Goal: Check status: Check status

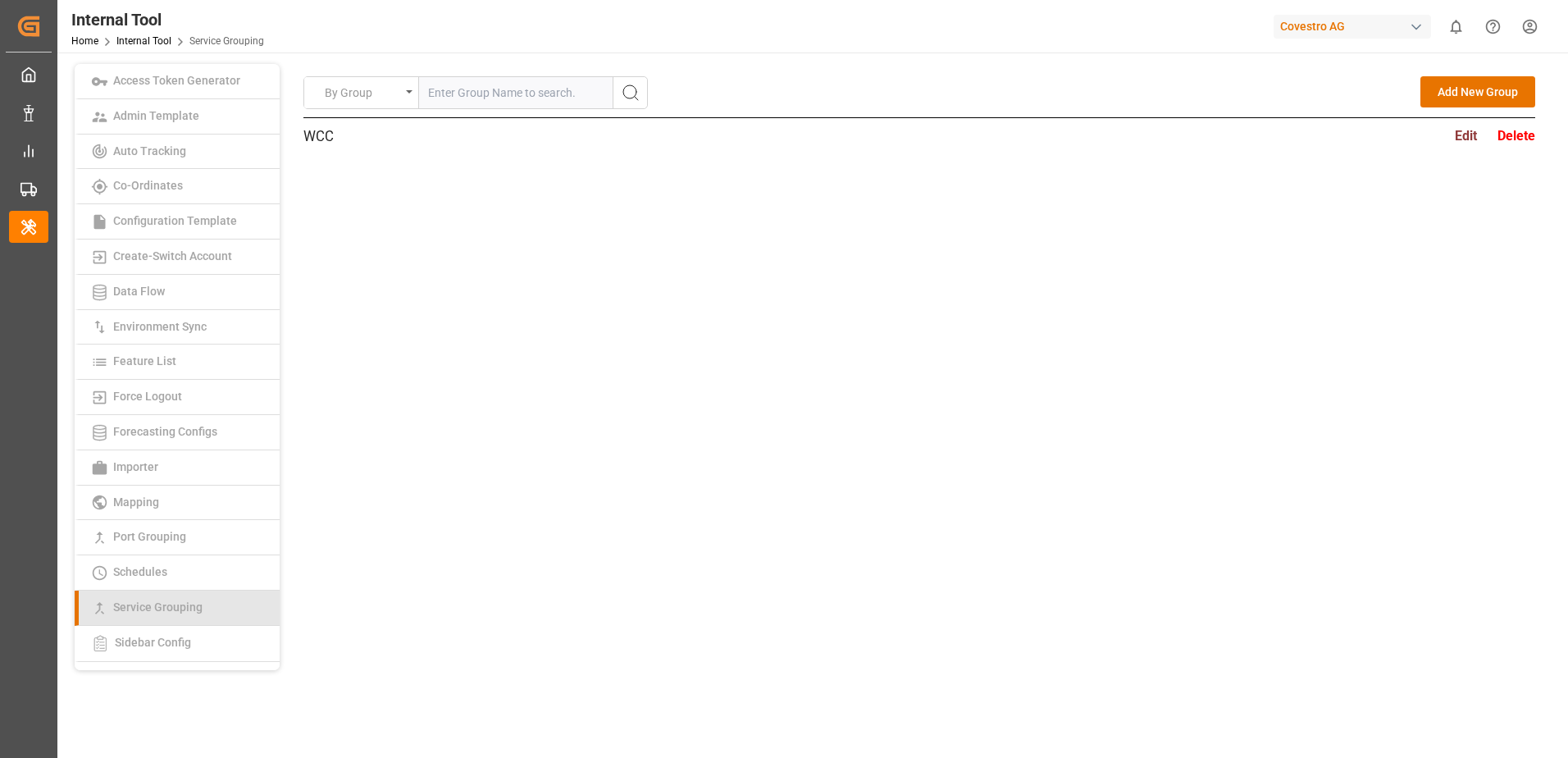
click at [127, 608] on span "Service Grouping" at bounding box center [158, 607] width 99 height 13
click at [596, 96] on input "text" at bounding box center [516, 93] width 193 height 31
type input "AE5"
click at [627, 88] on icon "search button" at bounding box center [631, 93] width 20 height 20
click at [551, 98] on input "text" at bounding box center [516, 93] width 193 height 31
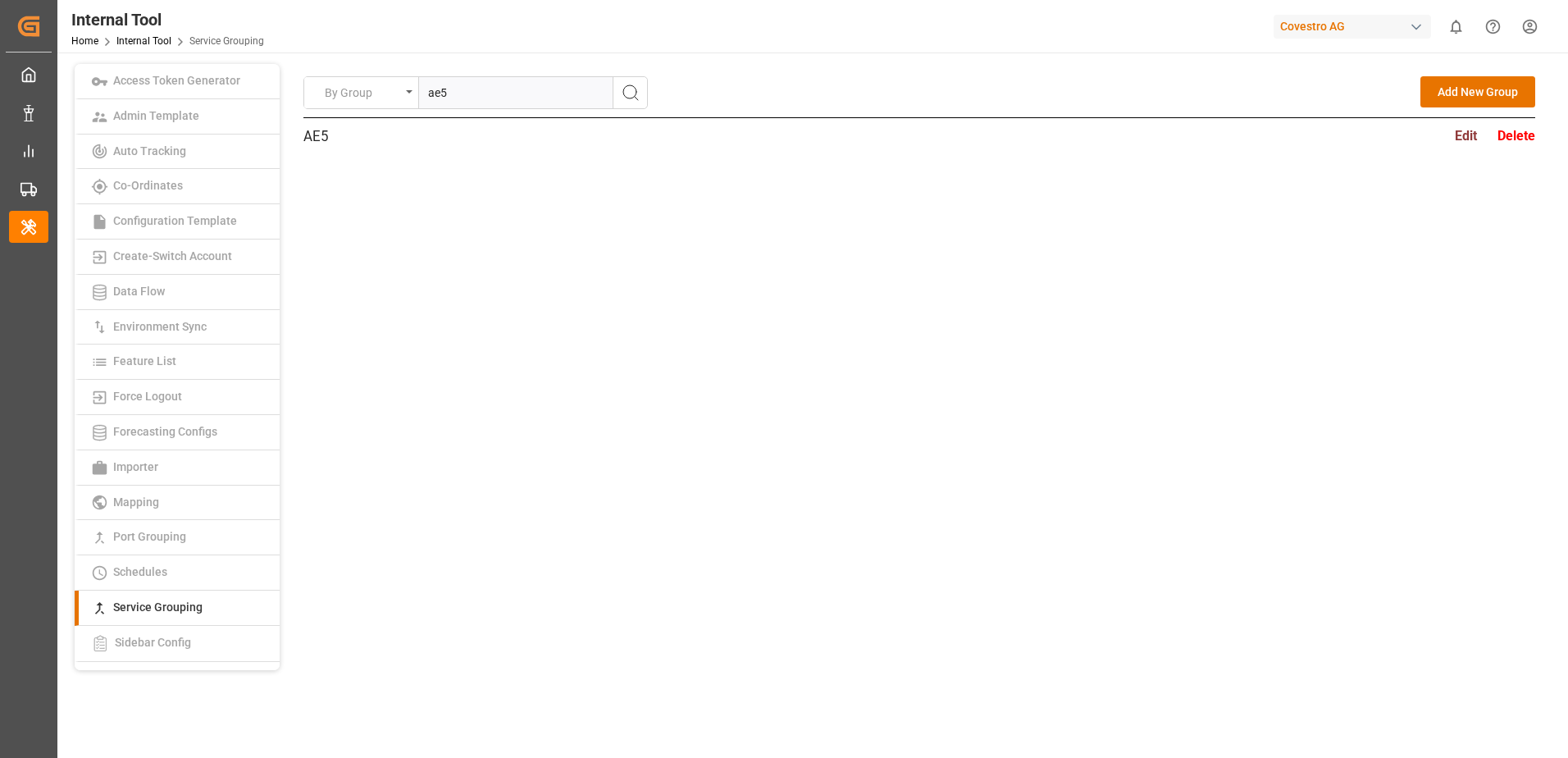
type input "ae5"
click at [626, 91] on icon "search button" at bounding box center [631, 93] width 20 height 20
click at [734, 145] on div "ae5 Edit Delete" at bounding box center [919, 132] width 1232 height 28
click at [1468, 138] on div "Edit" at bounding box center [1466, 137] width 22 height 20
type input "ae5"
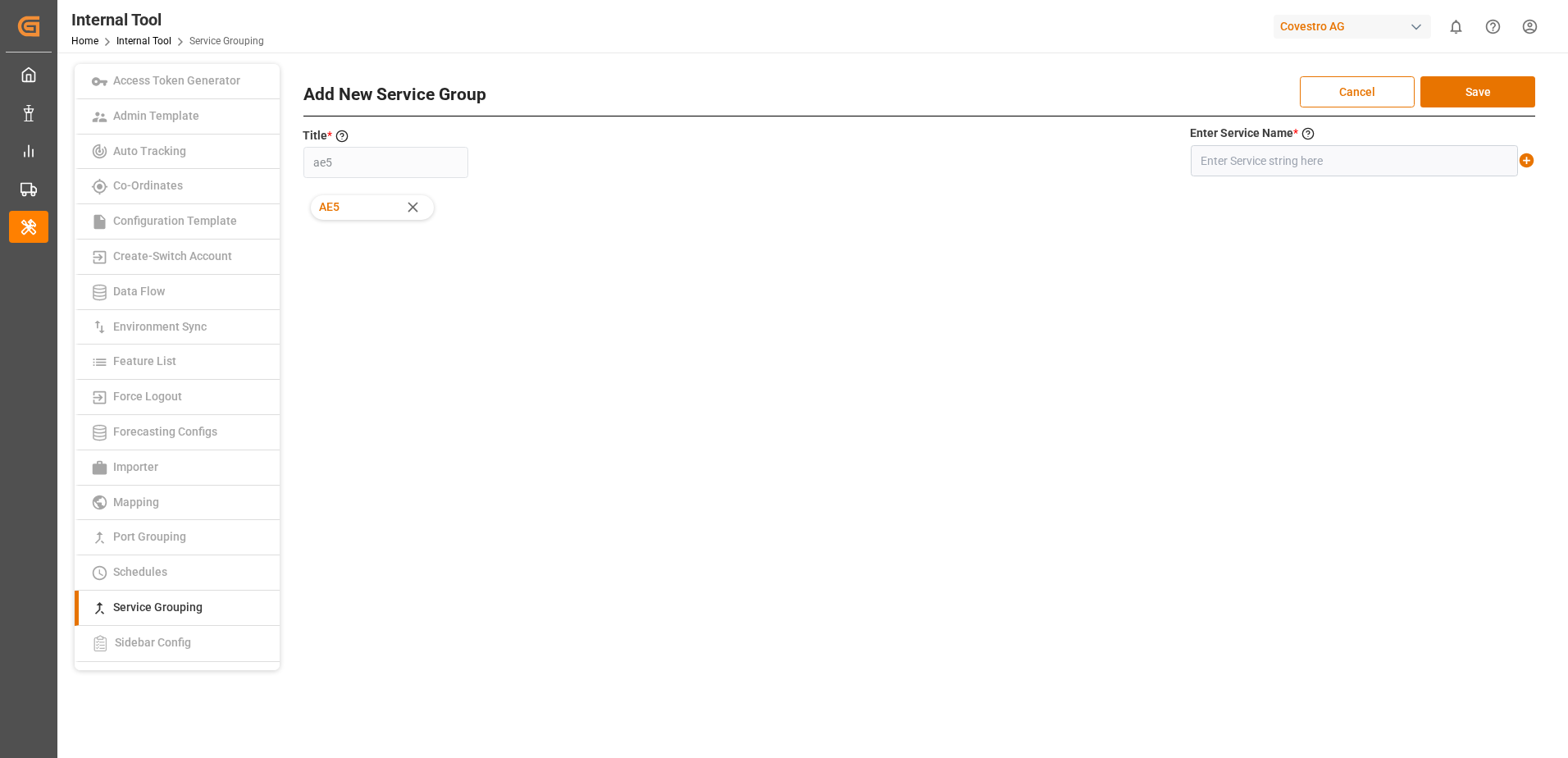
click at [1084, 441] on div "By Group Add New Group ae5 Edit Delete Add New Service Group Cancel Save Title …" at bounding box center [919, 265] width 1232 height 379
click at [817, 428] on div "By Group Add New Group ae5 Edit Delete Add New Service Group Cancel Save Title …" at bounding box center [919, 265] width 1232 height 379
click at [239, 534] on link "Port Grouping" at bounding box center [177, 538] width 205 height 35
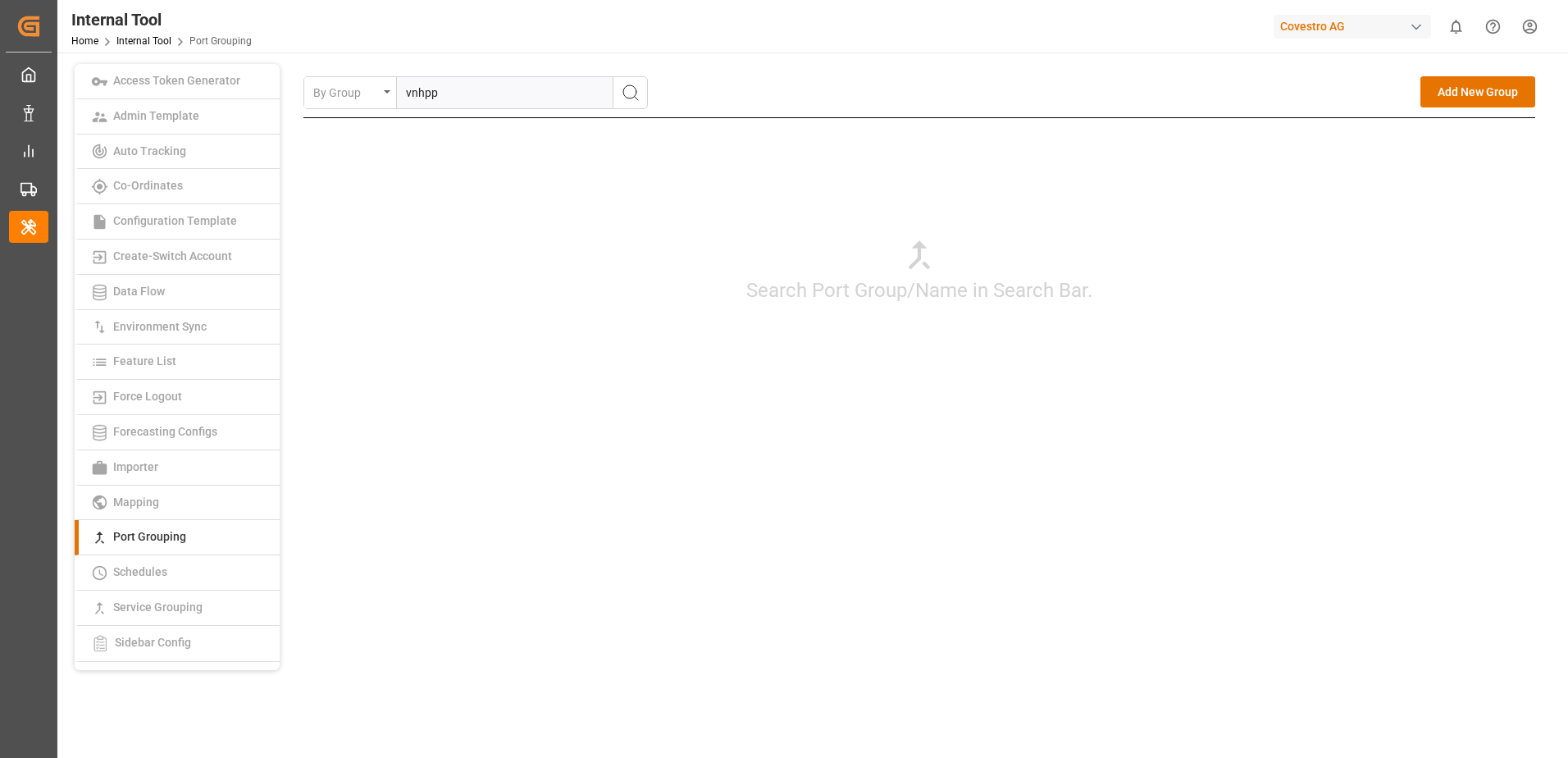
type input "vnhpp"
click at [619, 96] on button "search button" at bounding box center [629, 93] width 34 height 31
click at [1465, 139] on div "Edit" at bounding box center [1466, 137] width 22 height 20
type input "vnhpp"
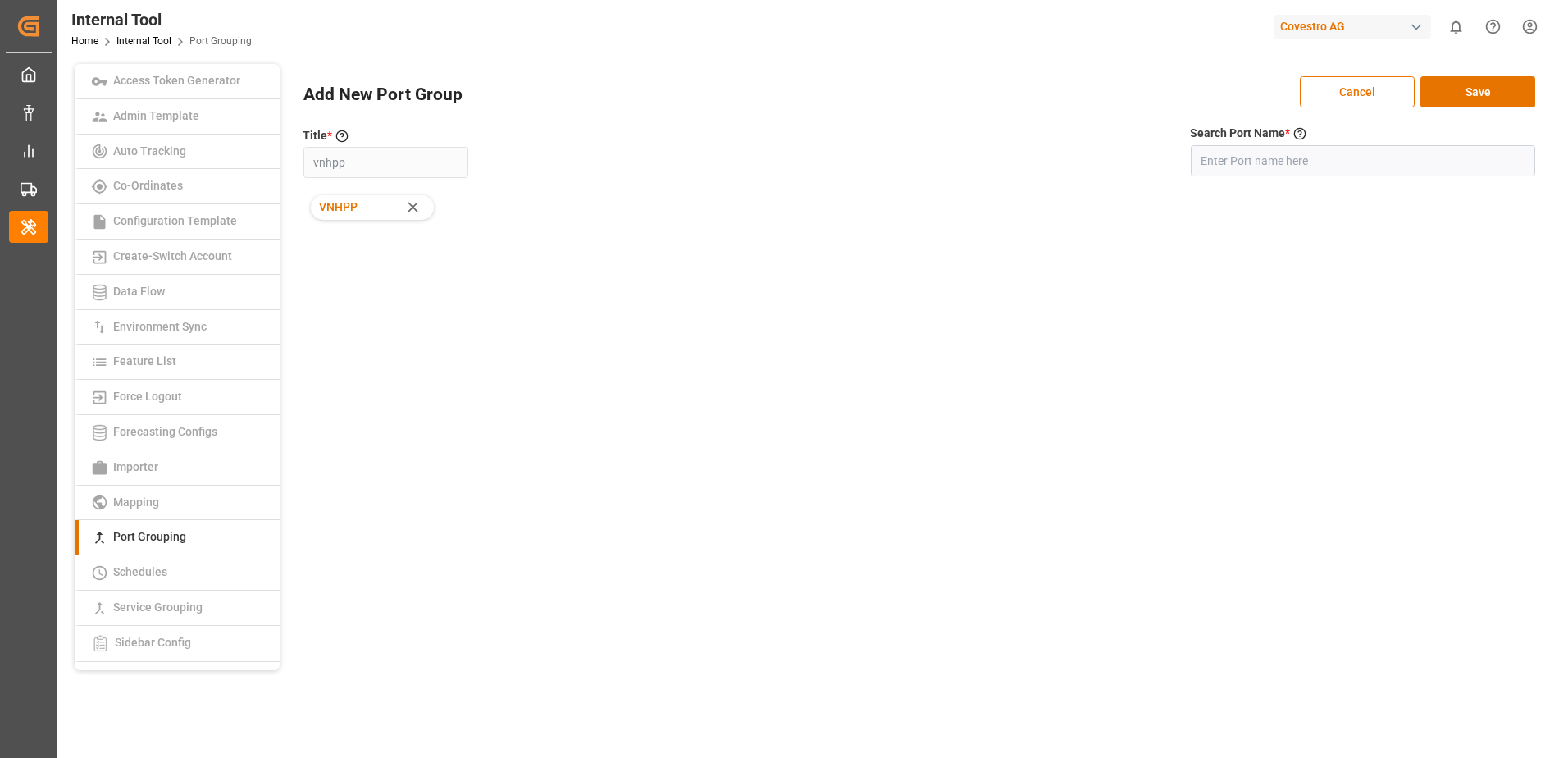
click at [1170, 333] on div "By Group Add New Group vnhpp Edit Delete Add New Port Group Cancel Save Title *…" at bounding box center [919, 265] width 1232 height 379
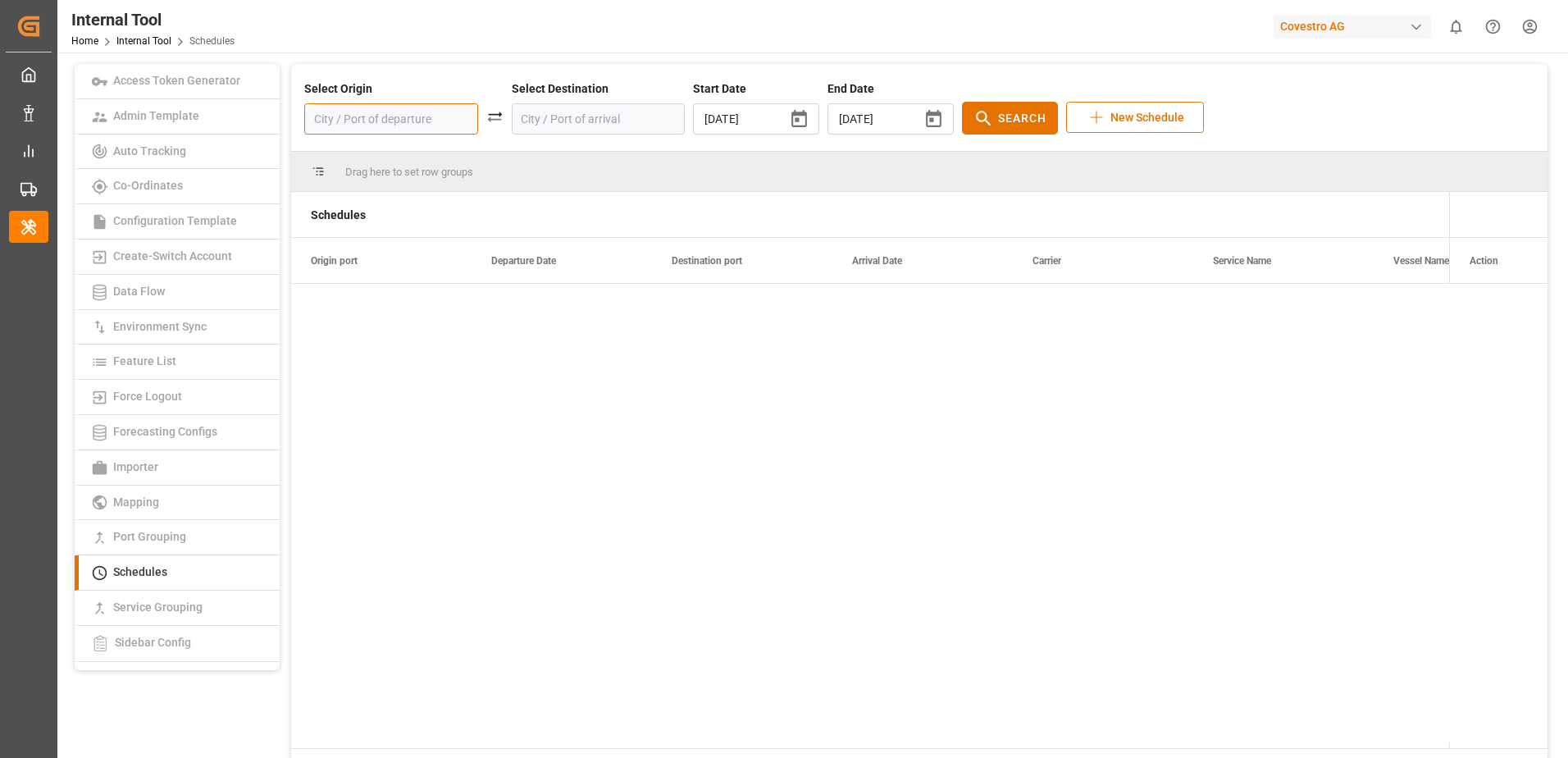
click at [394, 116] on input at bounding box center [391, 119] width 174 height 31
click at [384, 157] on div "NLRTM - [GEOGRAPHIC_DATA]" at bounding box center [400, 170] width 137 height 34
type input "NLRTM - [GEOGRAPHIC_DATA]"
click at [533, 123] on input at bounding box center [599, 119] width 174 height 31
click at [550, 158] on div "VNSGN - [GEOGRAPHIC_DATA]" at bounding box center [607, 170] width 137 height 34
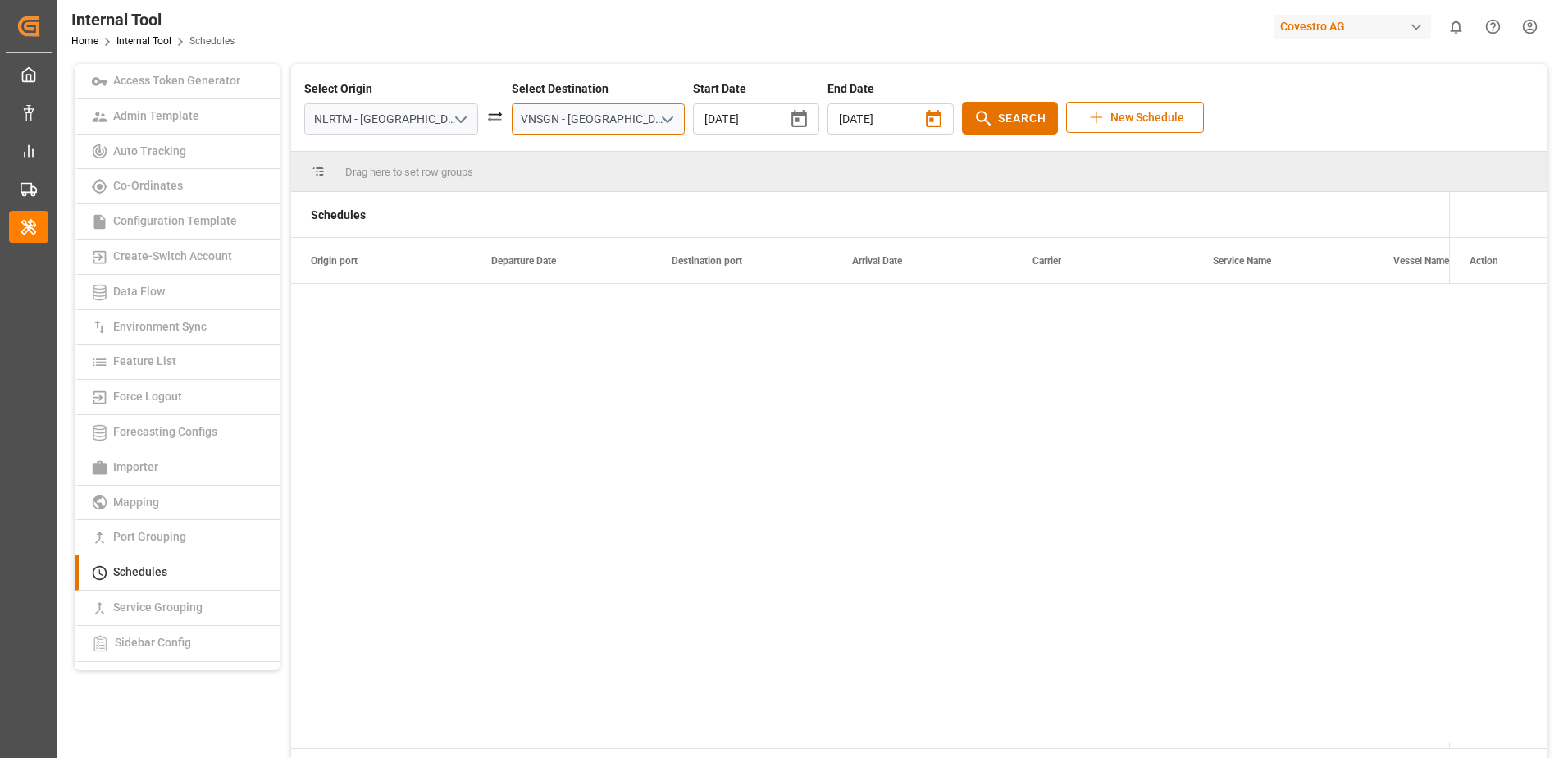
type input "VNSGN - [GEOGRAPHIC_DATA]"
click at [925, 116] on icon "button" at bounding box center [933, 119] width 16 height 18
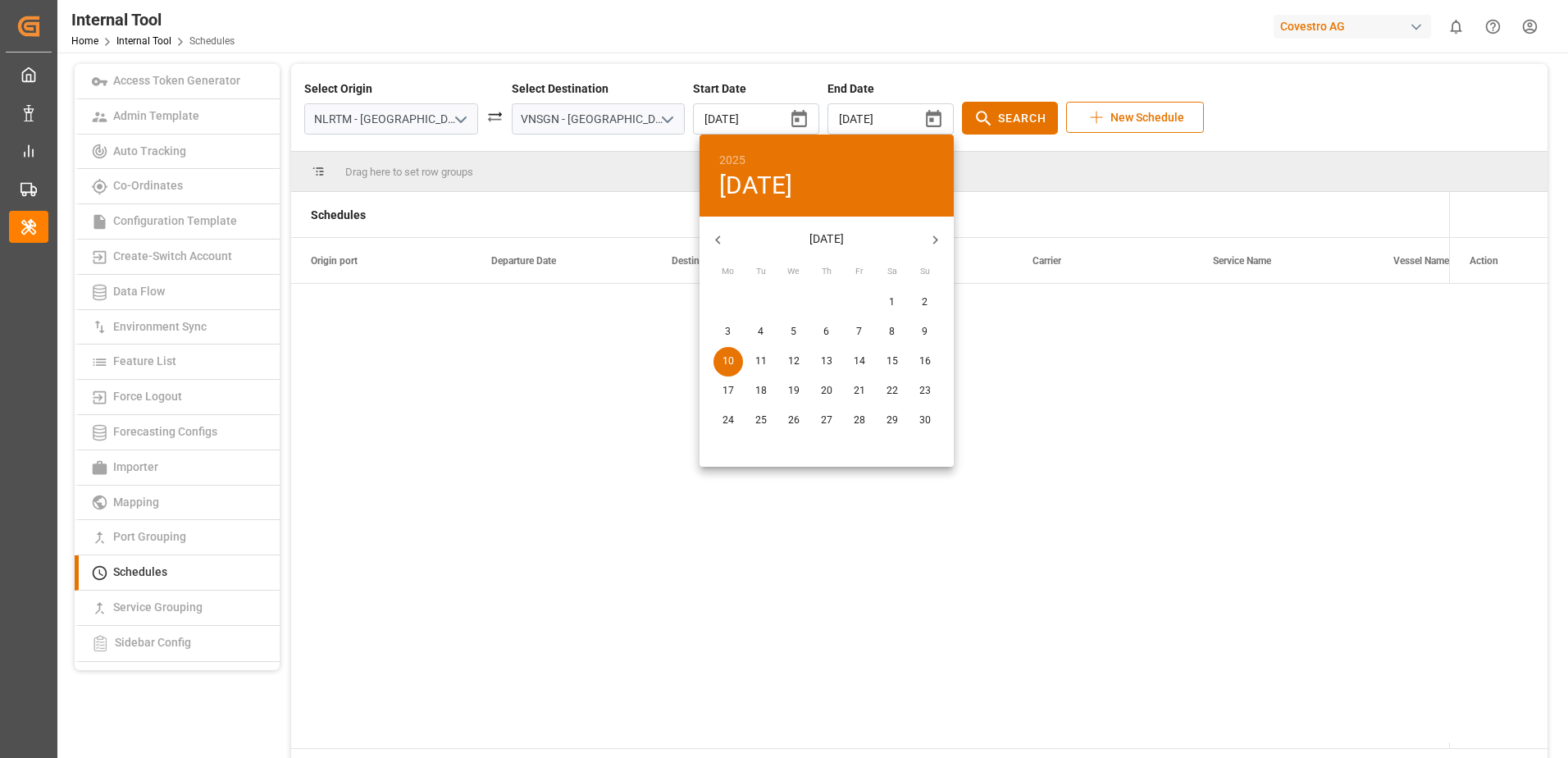
click at [936, 243] on icon "button" at bounding box center [935, 240] width 18 height 18
click at [856, 369] on button "19" at bounding box center [859, 362] width 29 height 29
type input "[DATE]"
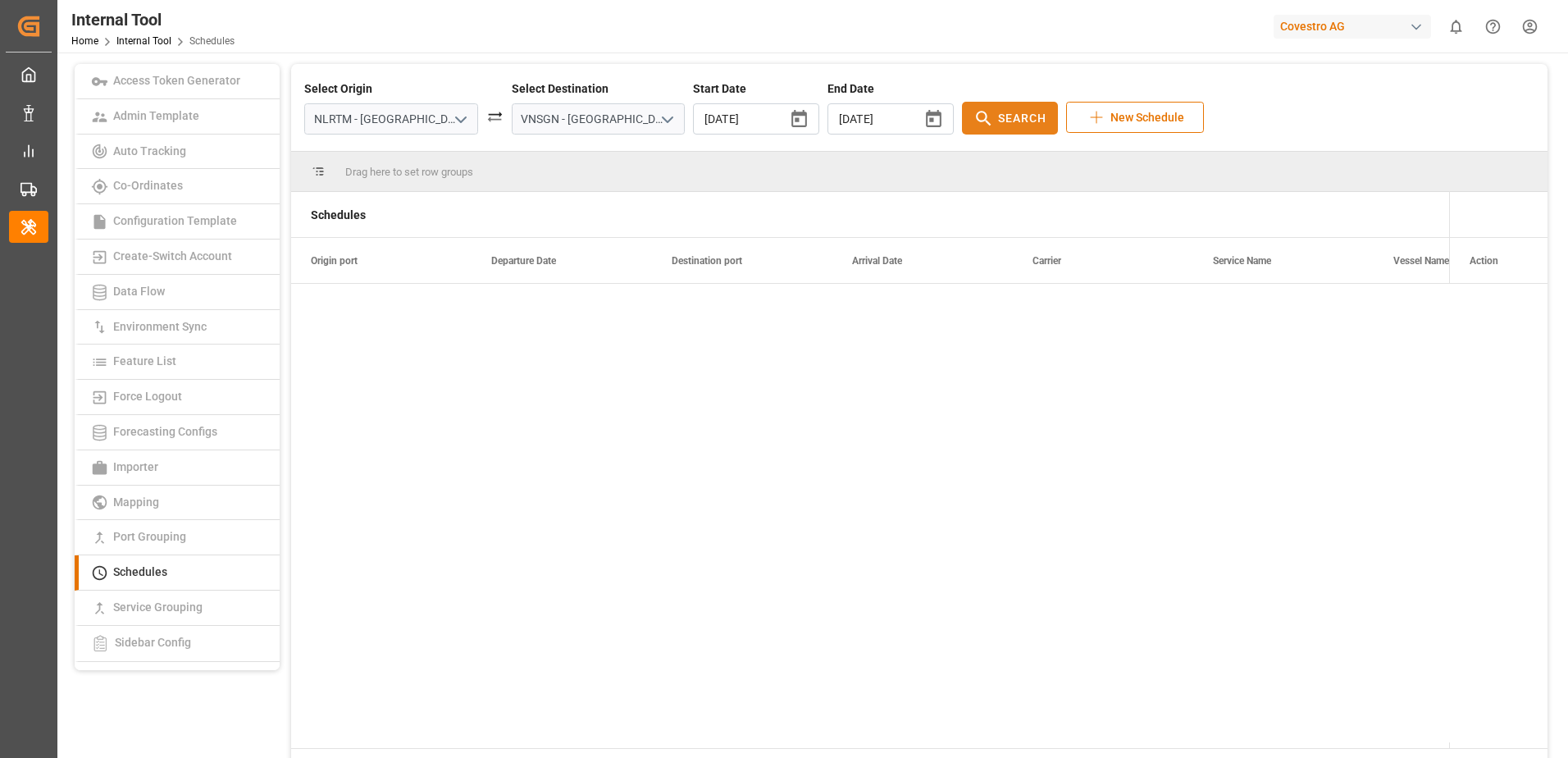
click at [999, 121] on span "Search" at bounding box center [1022, 119] width 49 height 18
